Goal: Find specific page/section: Find specific page/section

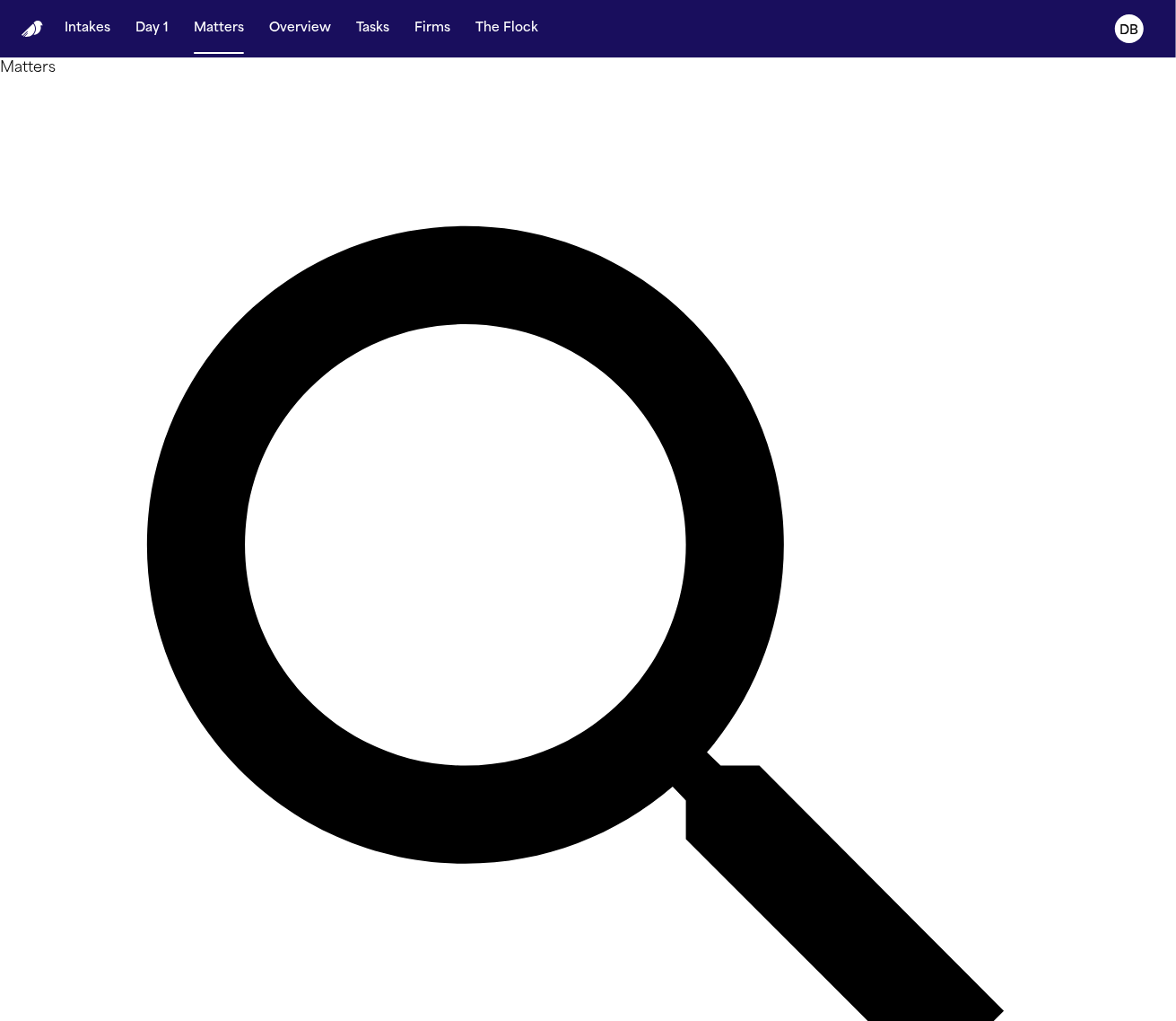
type input "******"
click at [79, 21] on button "Intakes" at bounding box center [87, 28] width 60 height 32
